Goal: Complete application form

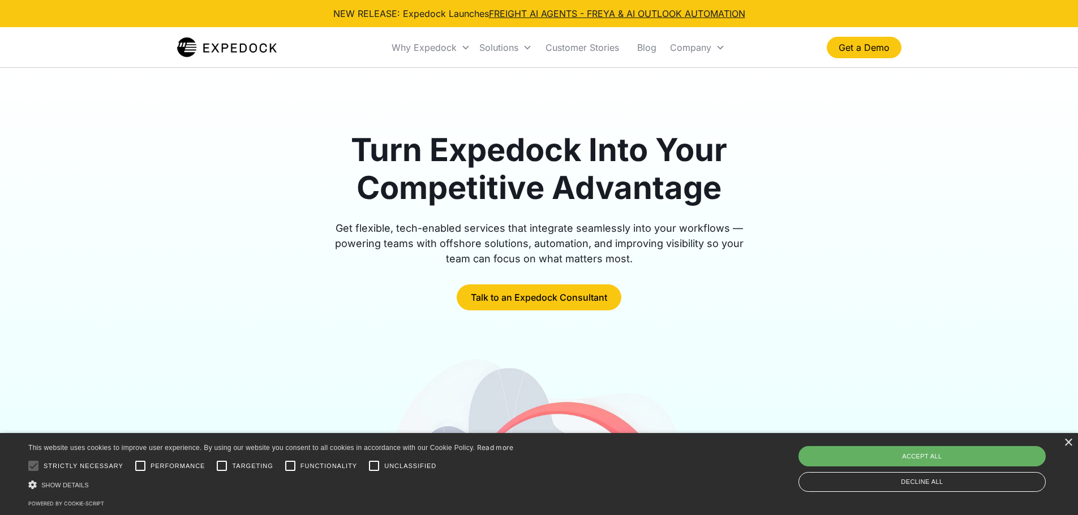
click at [919, 454] on div "Accept all" at bounding box center [921, 456] width 247 height 20
checkbox input "true"
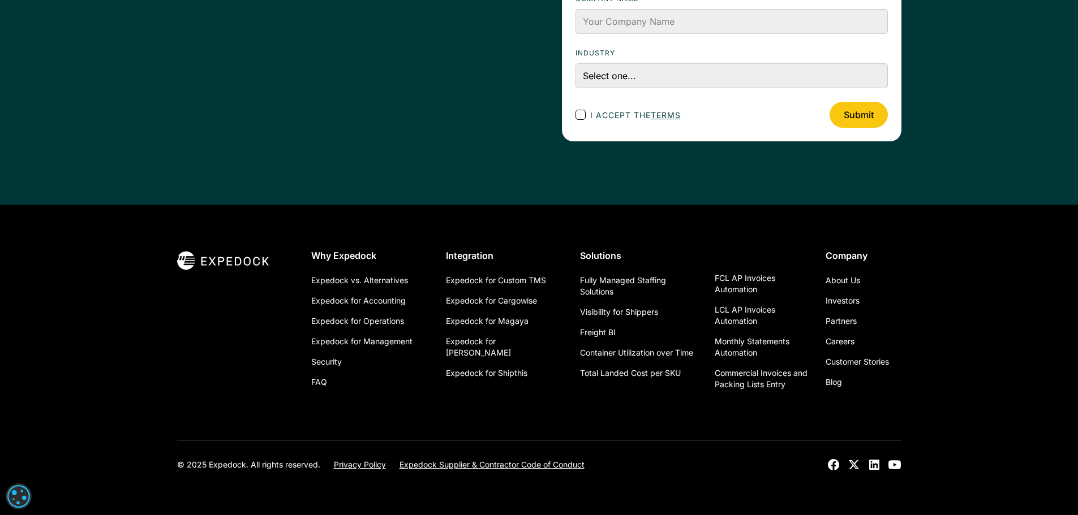
scroll to position [4046, 0]
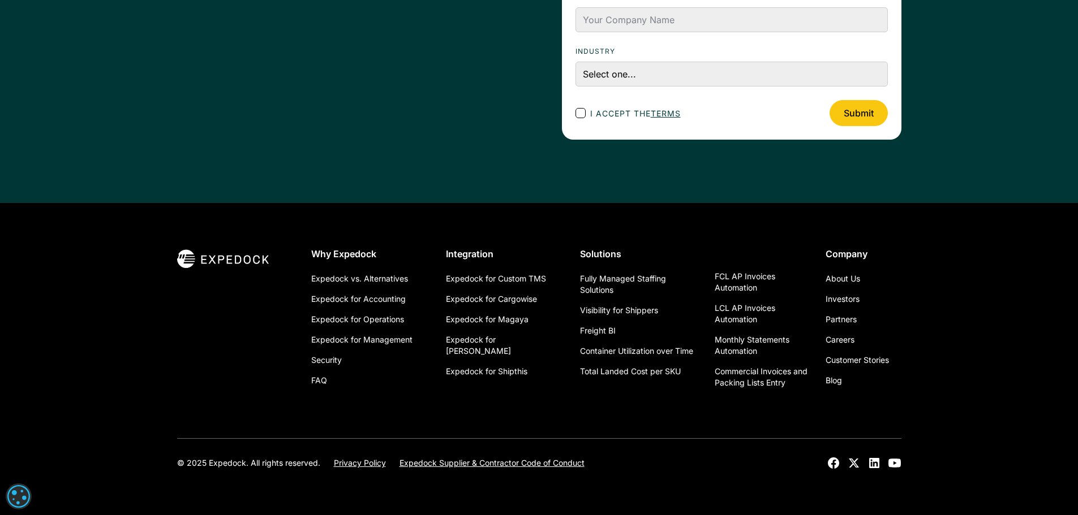
click at [584, 113] on div "Footer Contact Form" at bounding box center [580, 113] width 10 height 10
click at [587, 113] on input "I accept the terms" at bounding box center [590, 113] width 7 height 7
checkbox input "true"
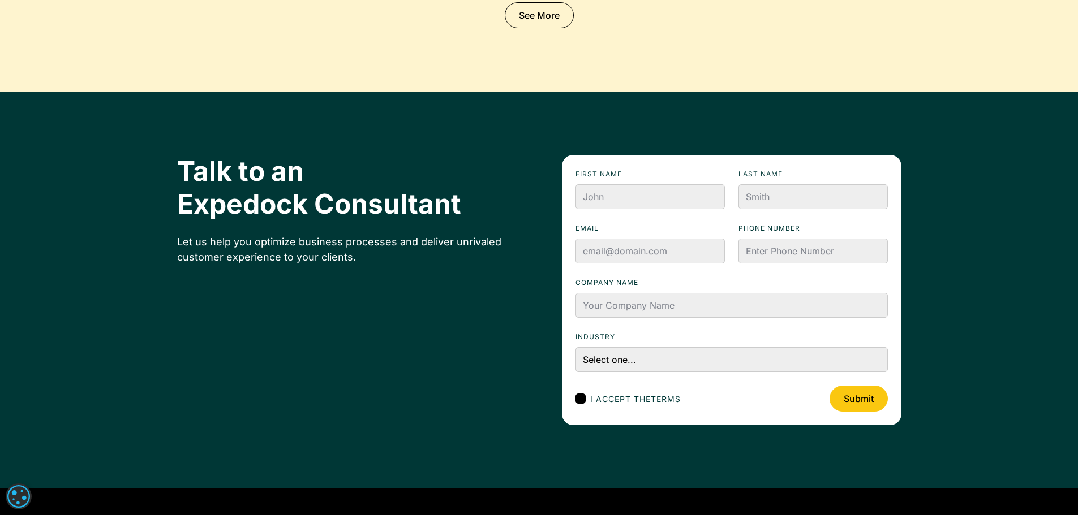
scroll to position [3763, 0]
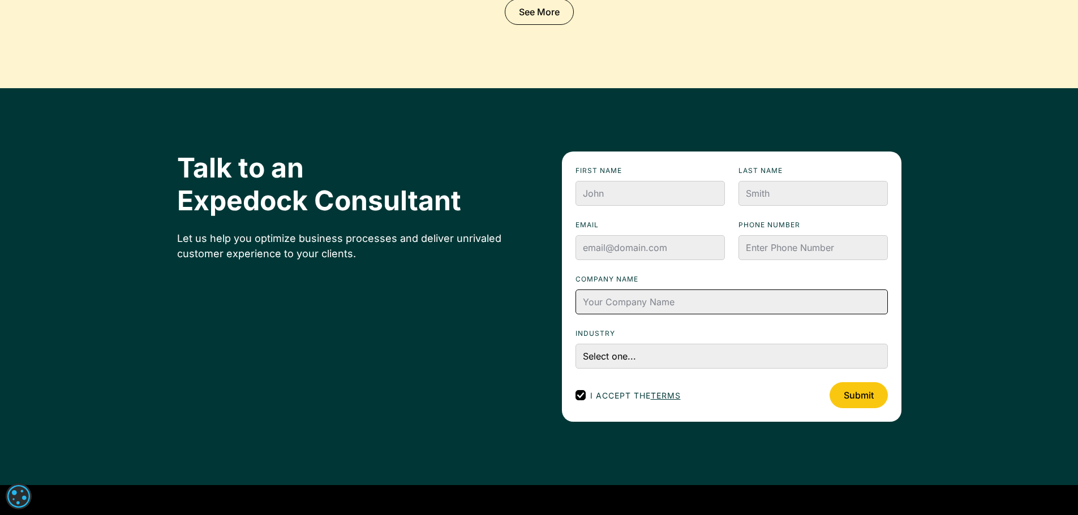
click at [652, 308] on input "Company name" at bounding box center [731, 302] width 312 height 25
click at [643, 355] on select "Select one... Accounting and Finance Home Contracting and Improvement Logistics…" at bounding box center [731, 356] width 312 height 25
select select "Accounting and Finance"
click at [575, 344] on select "Select one... Accounting and Finance Home Contracting and Improvement Logistics…" at bounding box center [731, 356] width 312 height 25
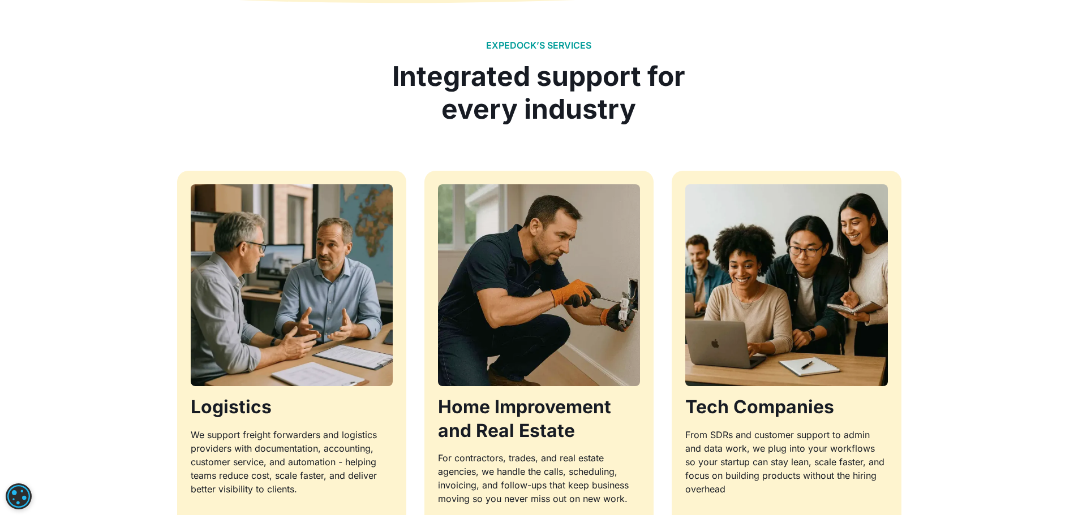
scroll to position [992, 0]
